Goal: Task Accomplishment & Management: Manage account settings

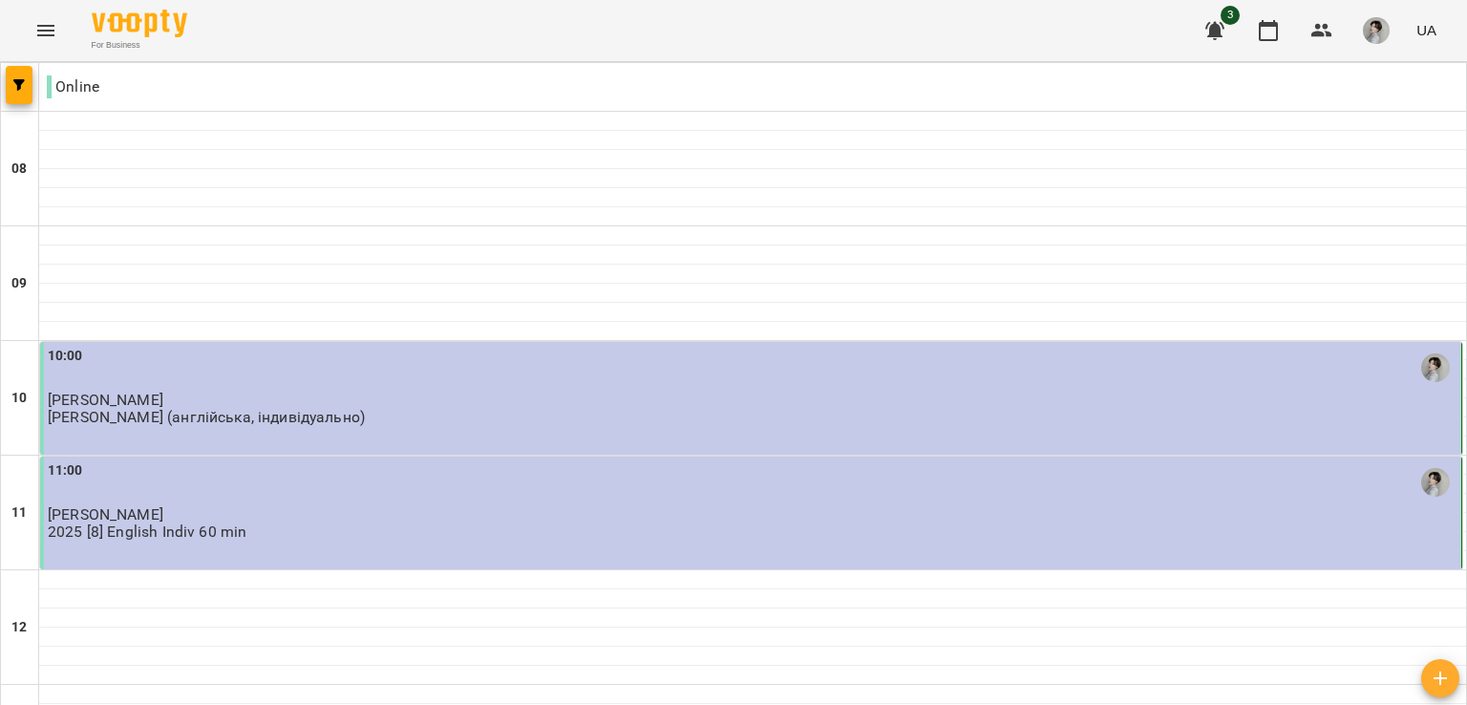
scroll to position [908, 0]
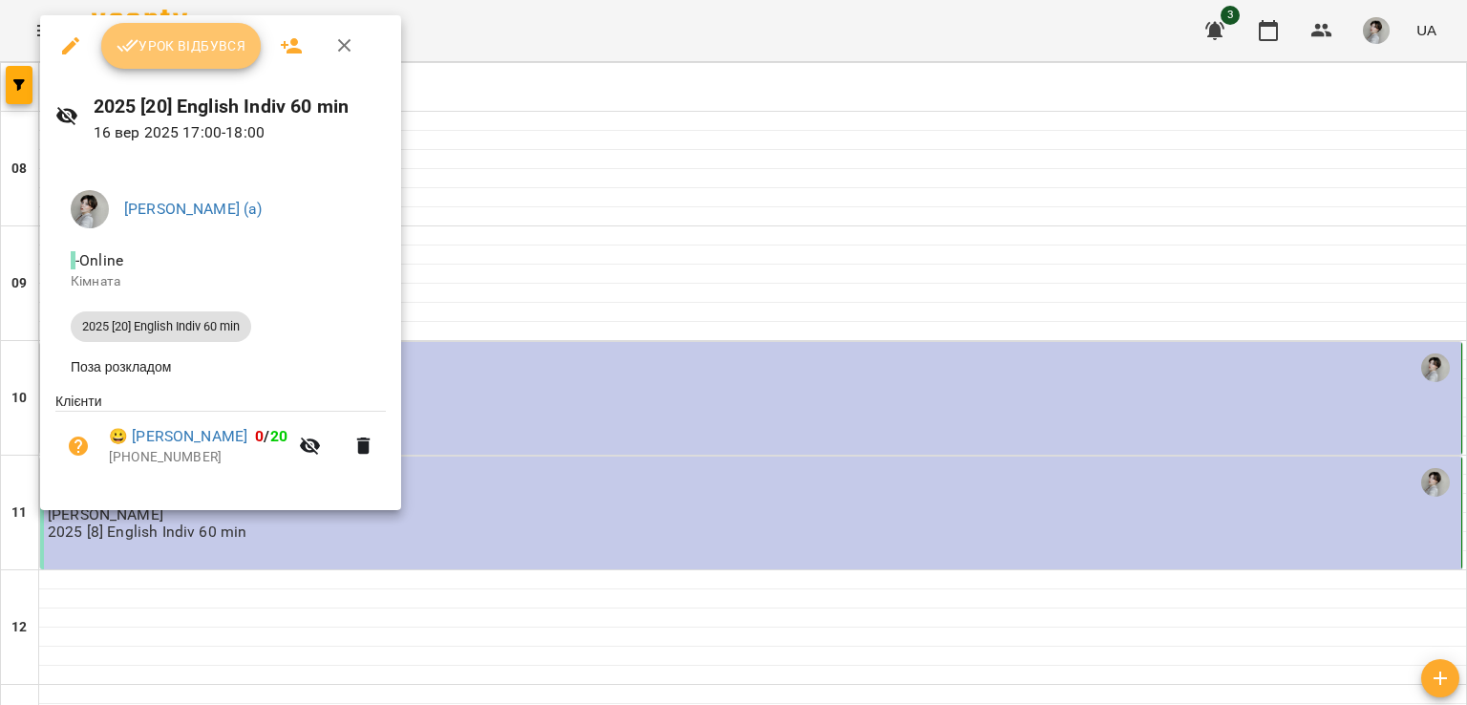
click at [199, 47] on span "Урок відбувся" at bounding box center [182, 45] width 130 height 23
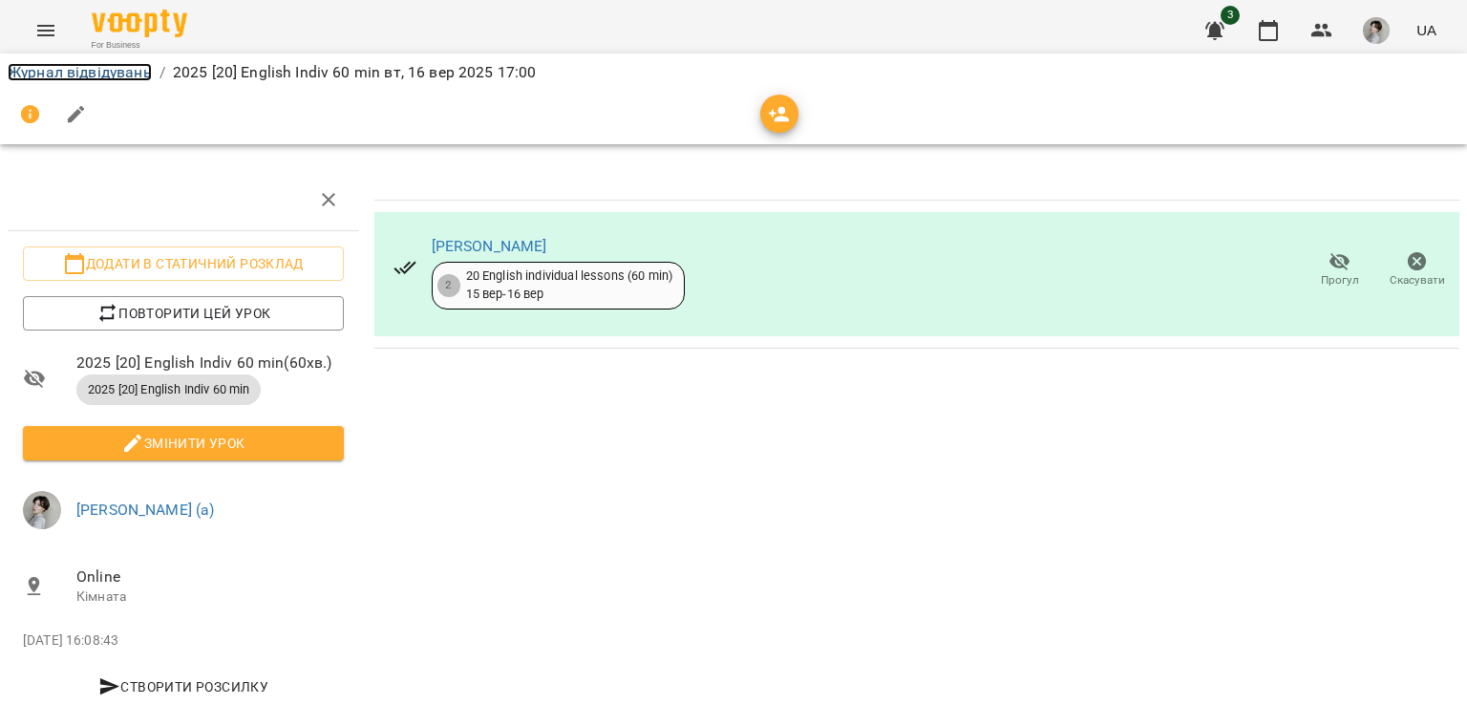
click at [85, 71] on link "Журнал відвідувань" at bounding box center [80, 72] width 144 height 18
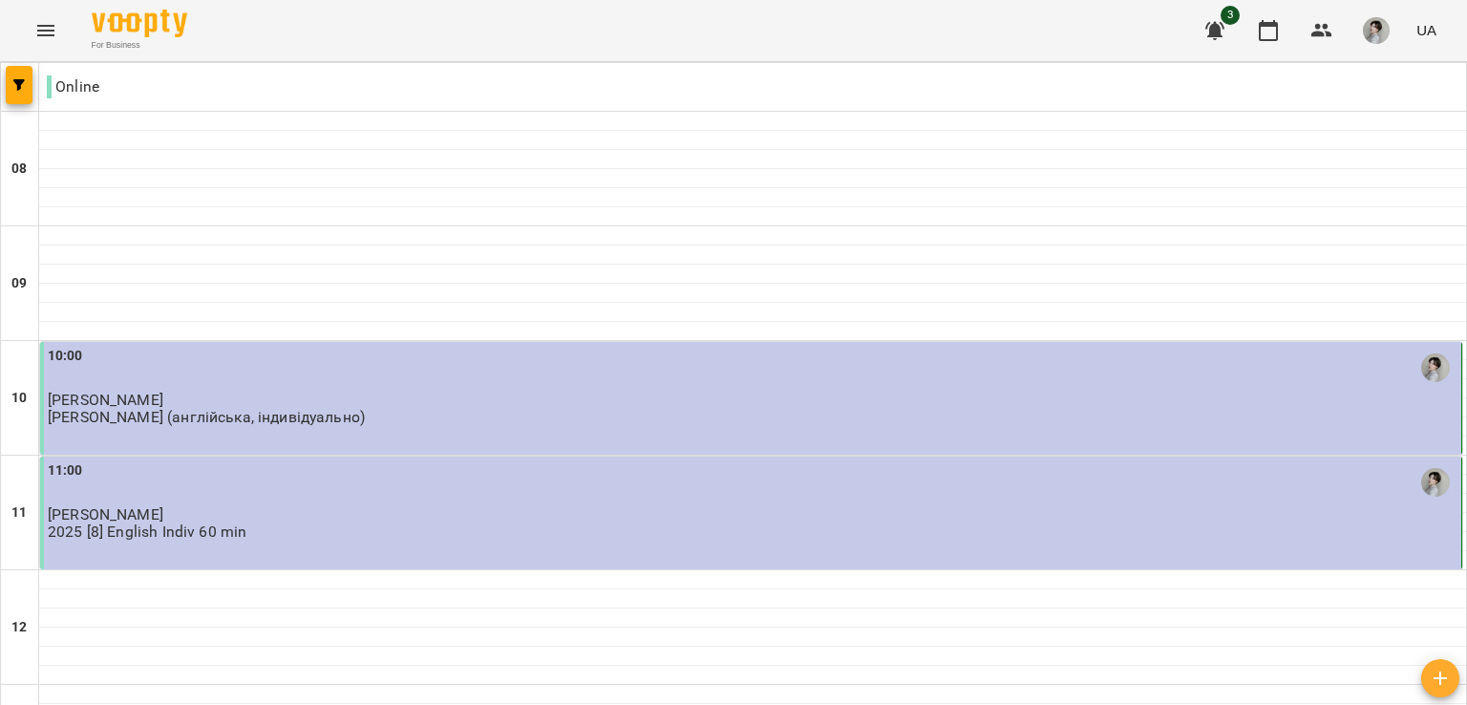
scroll to position [1066, 0]
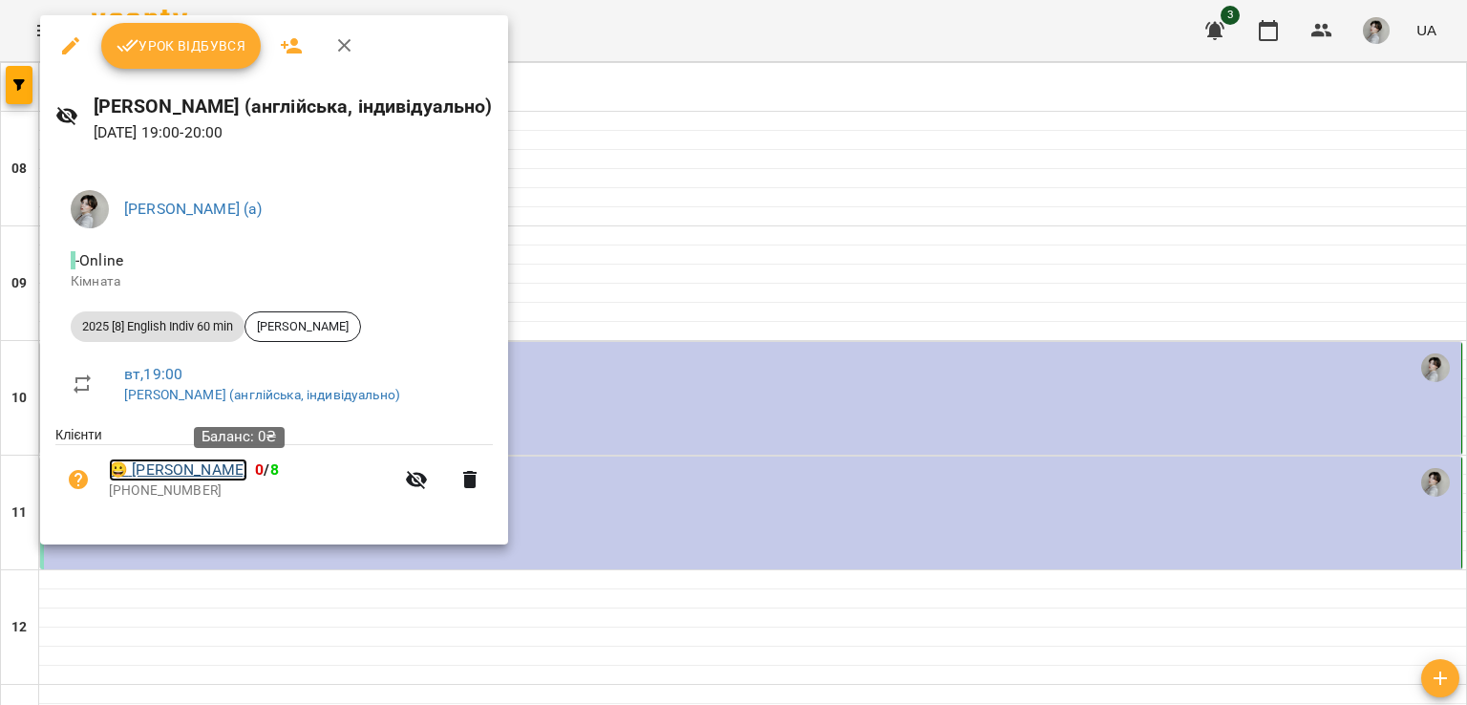
click at [194, 475] on link "😀 [PERSON_NAME]" at bounding box center [178, 469] width 138 height 23
